Goal: Task Accomplishment & Management: Manage account settings

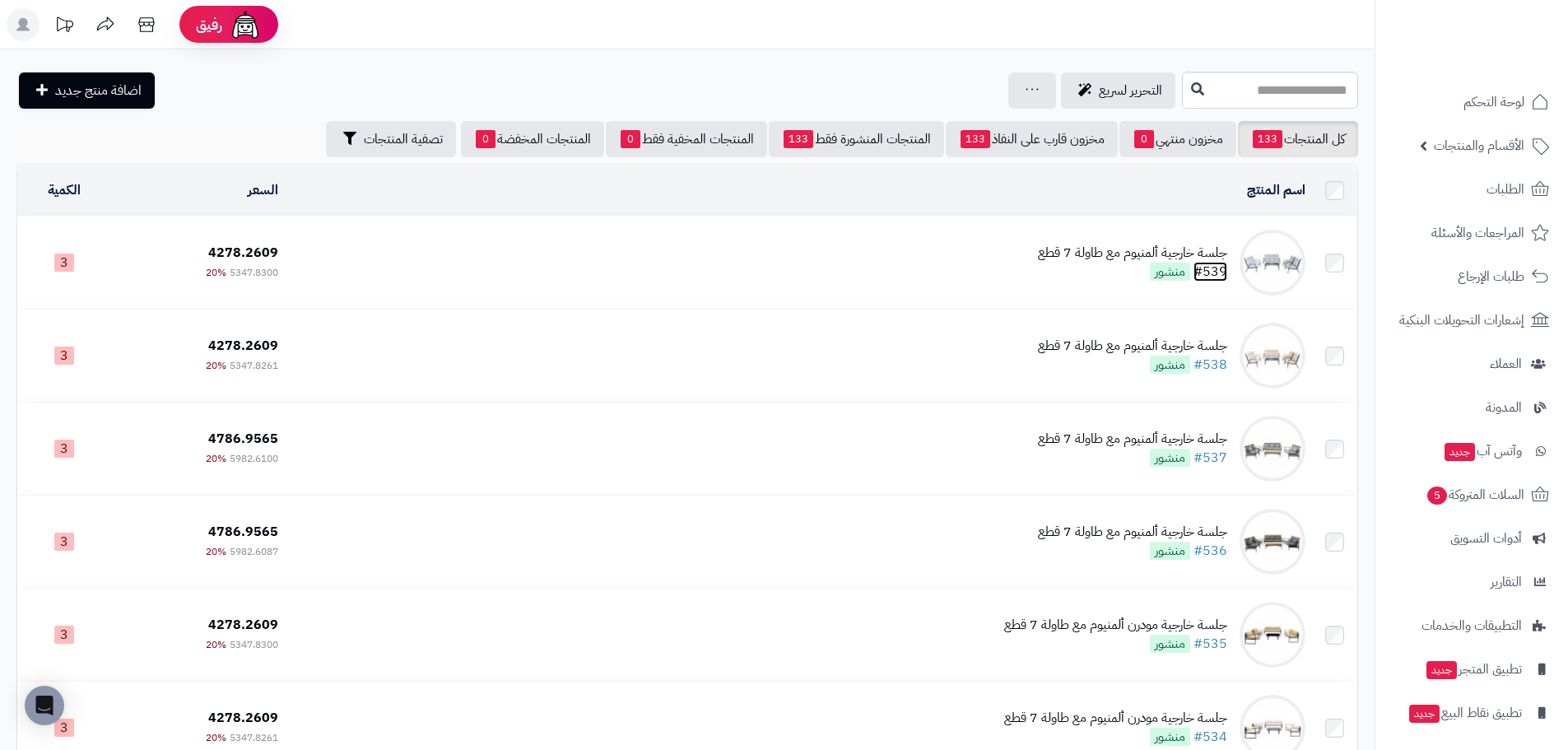
click at [1216, 265] on link "#539" at bounding box center [1211, 272] width 34 height 20
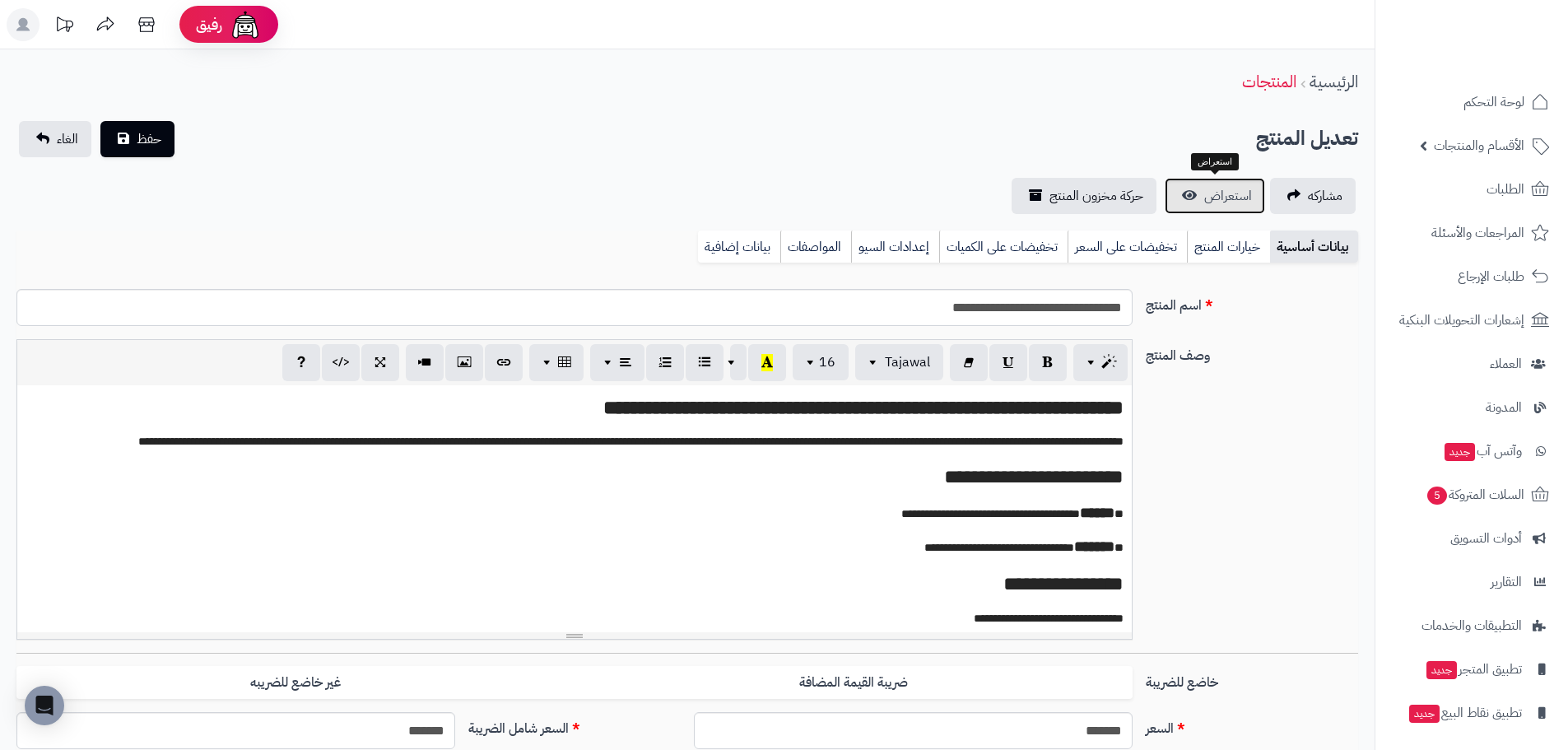
click at [1232, 198] on span "استعراض" at bounding box center [1228, 196] width 47 height 20
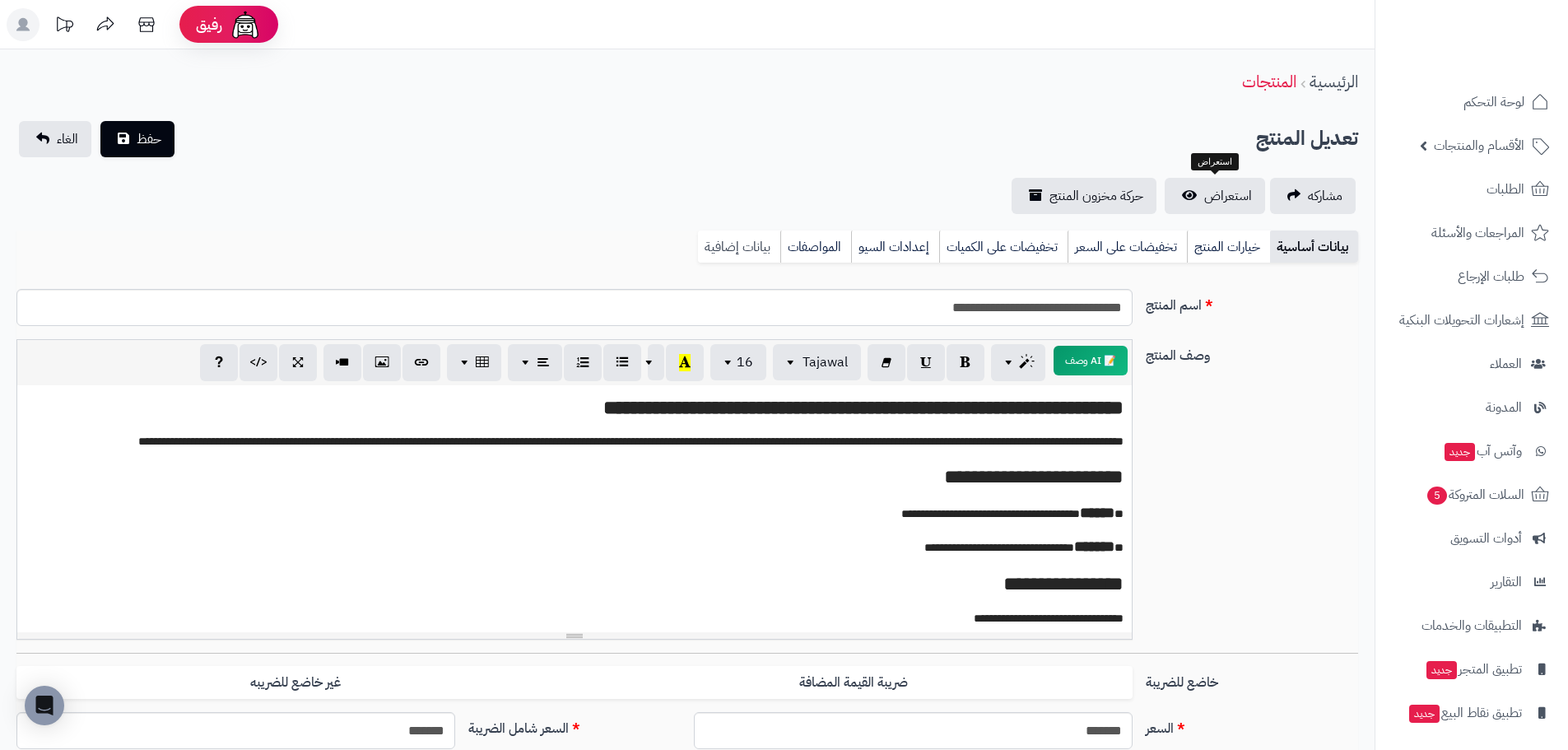
click at [705, 234] on link "بيانات إضافية" at bounding box center [739, 246] width 82 height 33
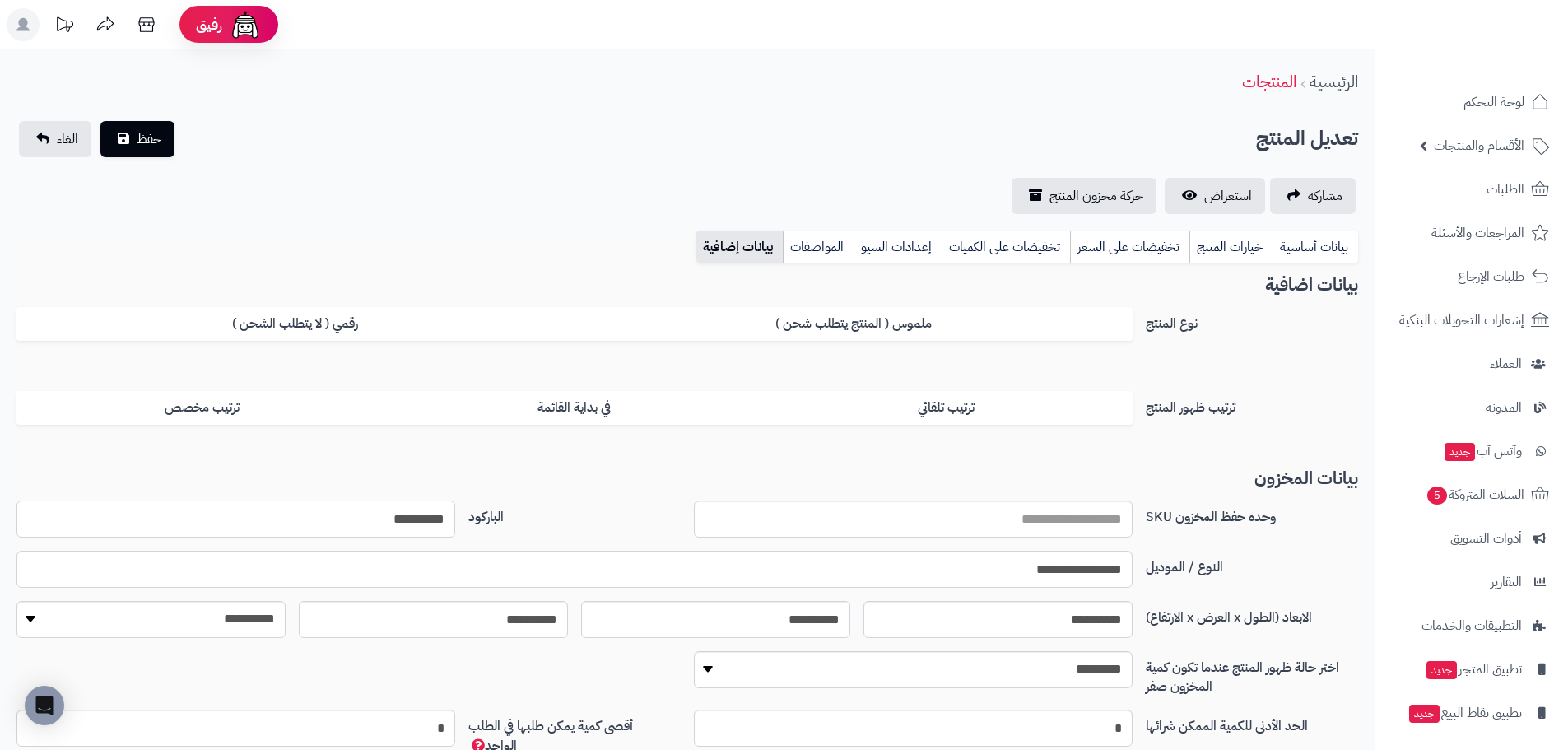
click at [433, 522] on input "**********" at bounding box center [236, 519] width 439 height 37
click at [1299, 248] on link "بيانات أساسية" at bounding box center [1315, 246] width 86 height 33
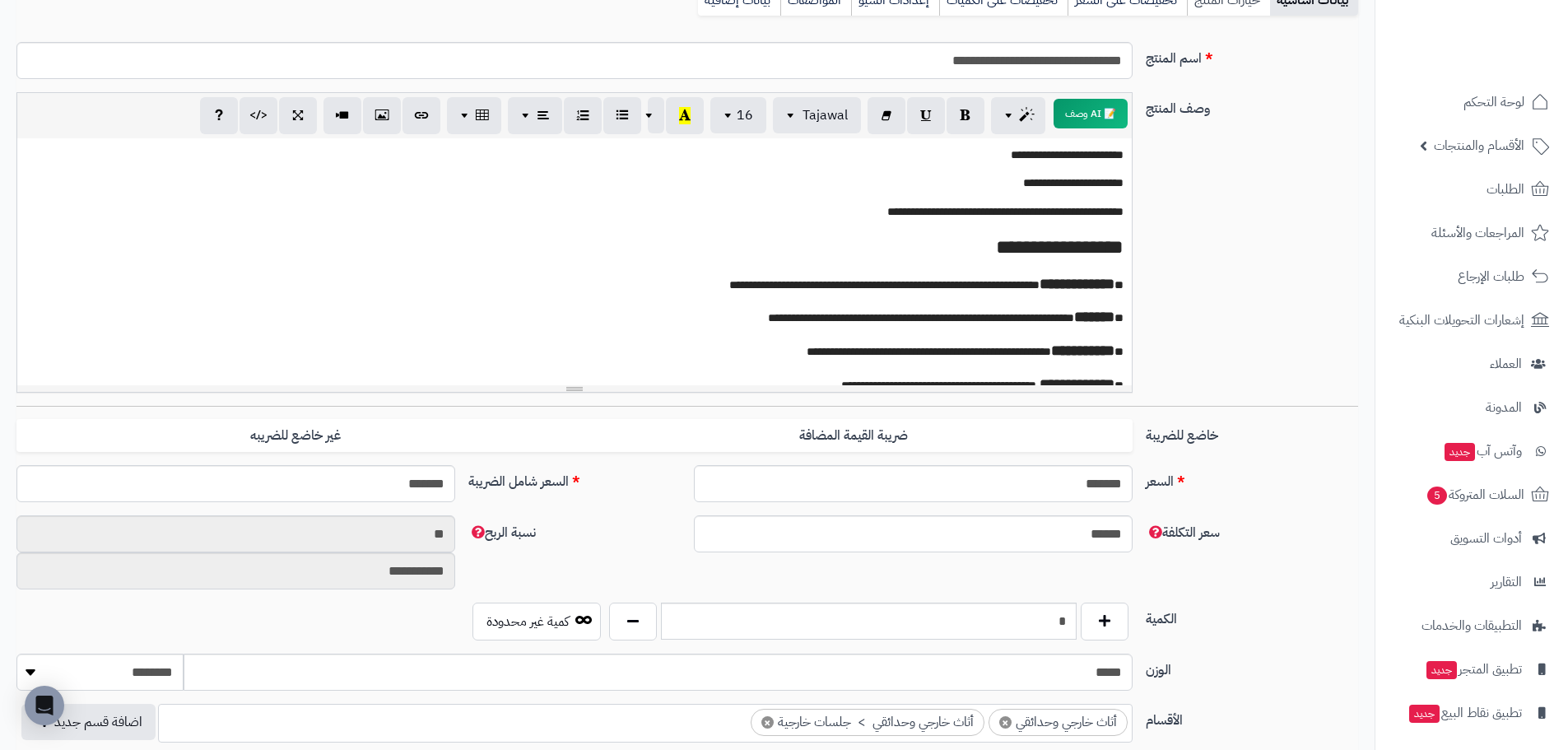
scroll to position [204, 0]
